Goal: Information Seeking & Learning: Learn about a topic

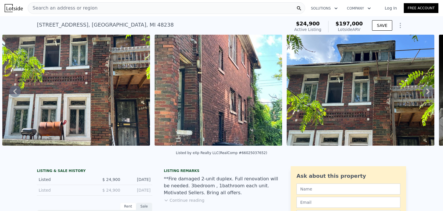
click at [78, 9] on span "Search an address or region" at bounding box center [63, 8] width 70 height 7
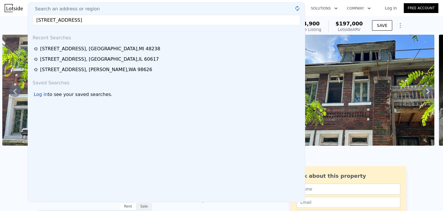
type input "205 Maple St , Rich Square , Carolina del Norte 27869"
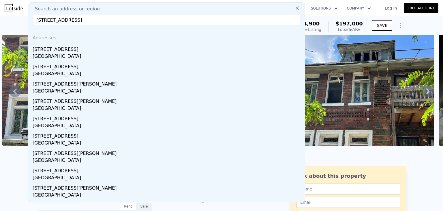
click at [164, 21] on input "205 Maple St , Rich Square , Carolina del Norte 27869" at bounding box center [167, 20] width 268 height 10
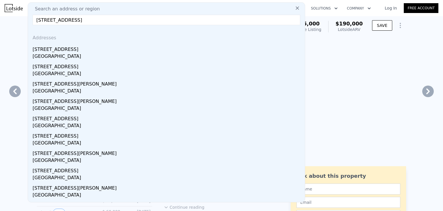
type input "4"
type input "1.5"
type input "4.5"
type input "3200"
type input "4800"
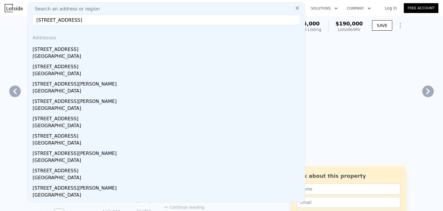
type input "$ 190,000"
type input "$ 149,165"
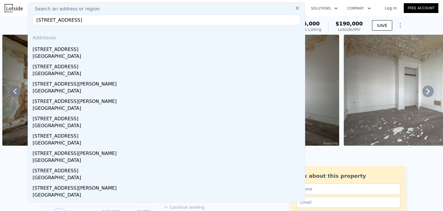
type input "205 Maple St , Rich Square , Carolina del Norte 27869"
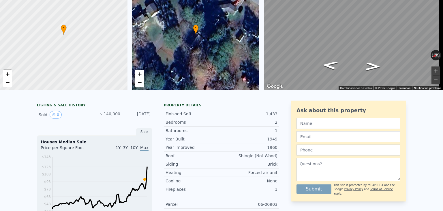
scroll to position [2, 0]
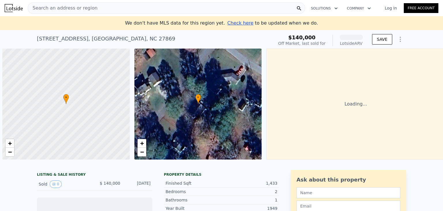
scroll to position [0, 2]
